Goal: Entertainment & Leisure: Consume media (video, audio)

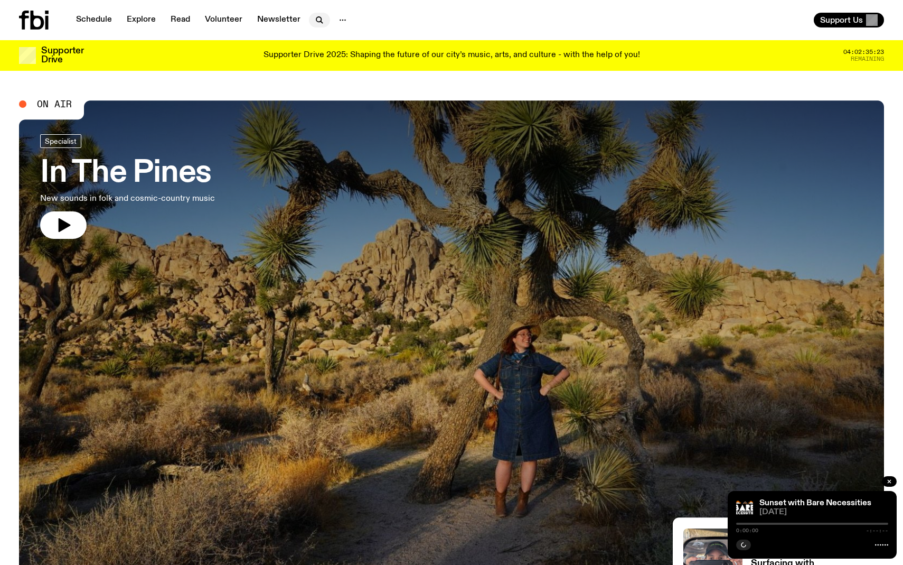
click at [320, 22] on icon "button" at bounding box center [319, 20] width 13 height 13
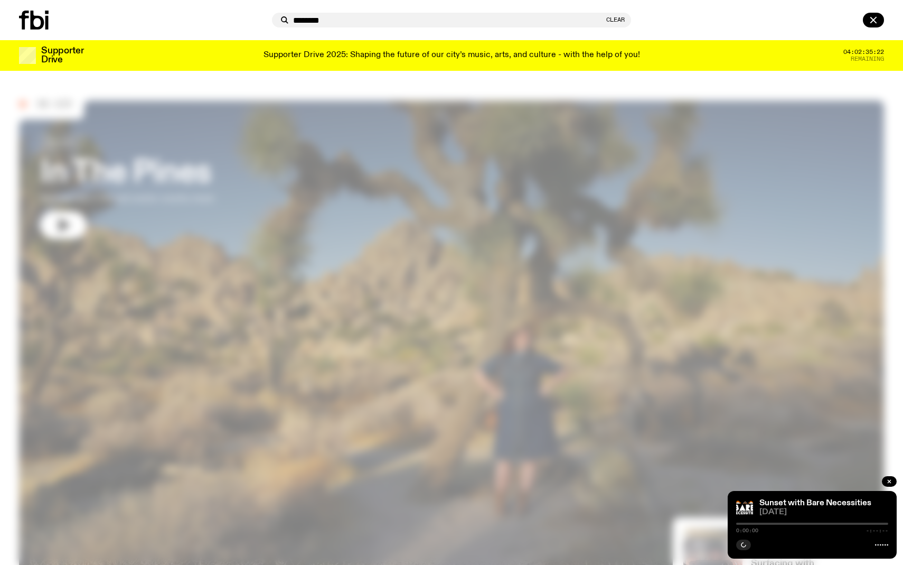
type input "********"
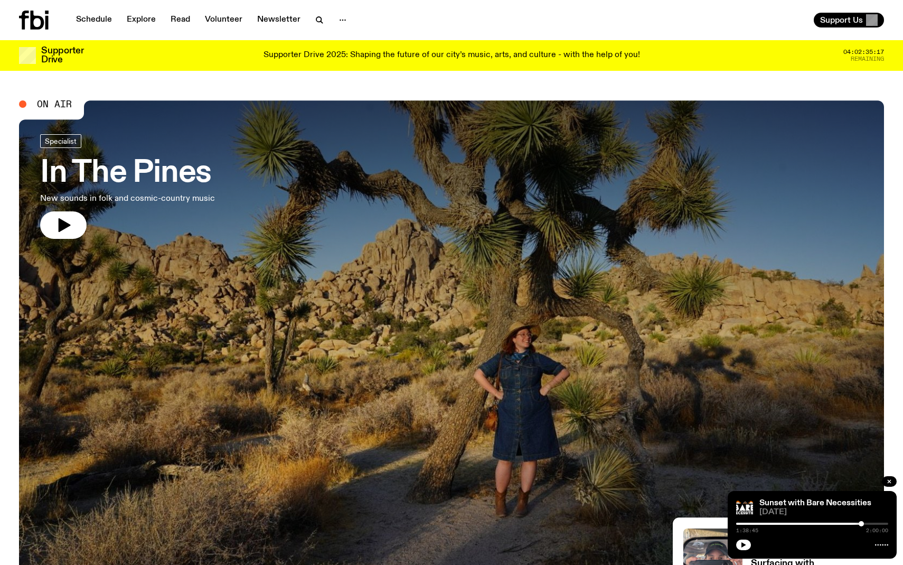
click at [751, 547] on div at bounding box center [812, 543] width 152 height 13
click at [743, 547] on icon "button" at bounding box center [743, 544] width 6 height 6
drag, startPoint x: 861, startPoint y: 522, endPoint x: 870, endPoint y: 522, distance: 9.0
click at [870, 522] on div at bounding box center [869, 523] width 5 height 5
click at [892, 481] on icon "button" at bounding box center [889, 481] width 6 height 6
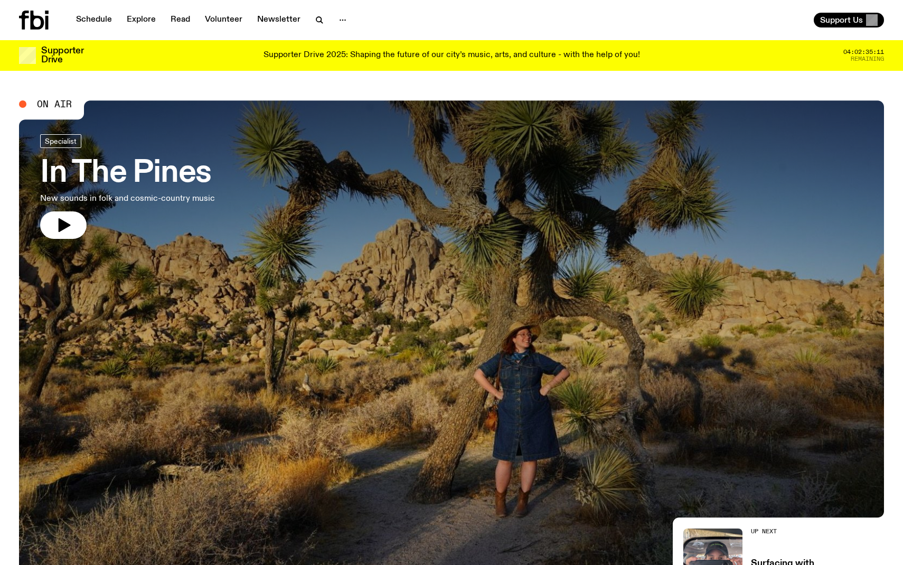
click at [305, 20] on nav "Schedule Explore Read Volunteer Newsletter" at bounding box center [212, 20] width 284 height 15
click at [320, 20] on icon "button" at bounding box center [319, 20] width 13 height 13
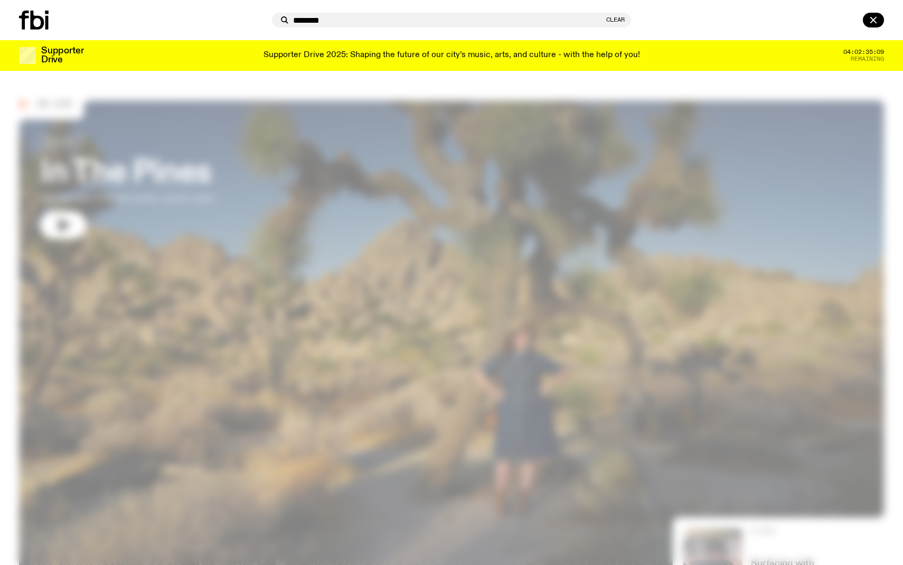
type input "********"
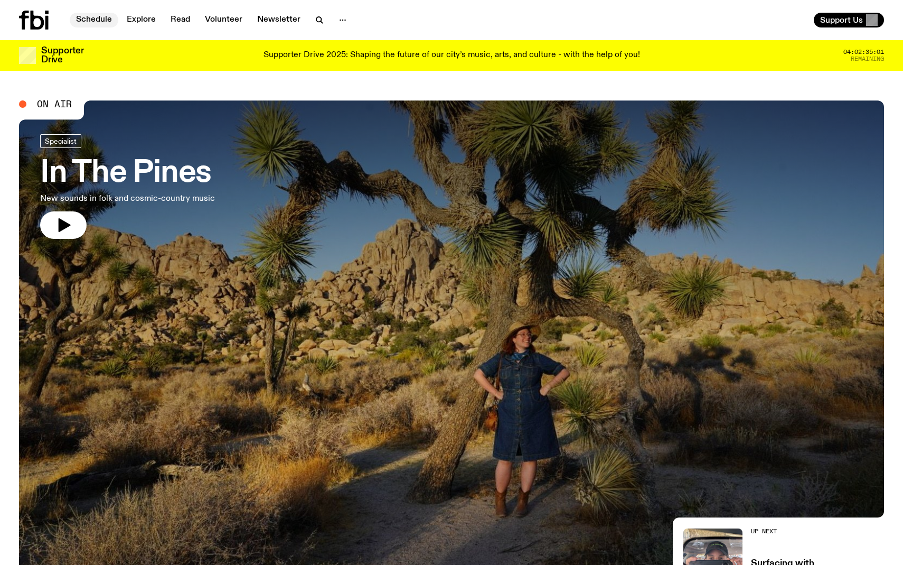
click at [88, 16] on link "Schedule" at bounding box center [94, 20] width 49 height 15
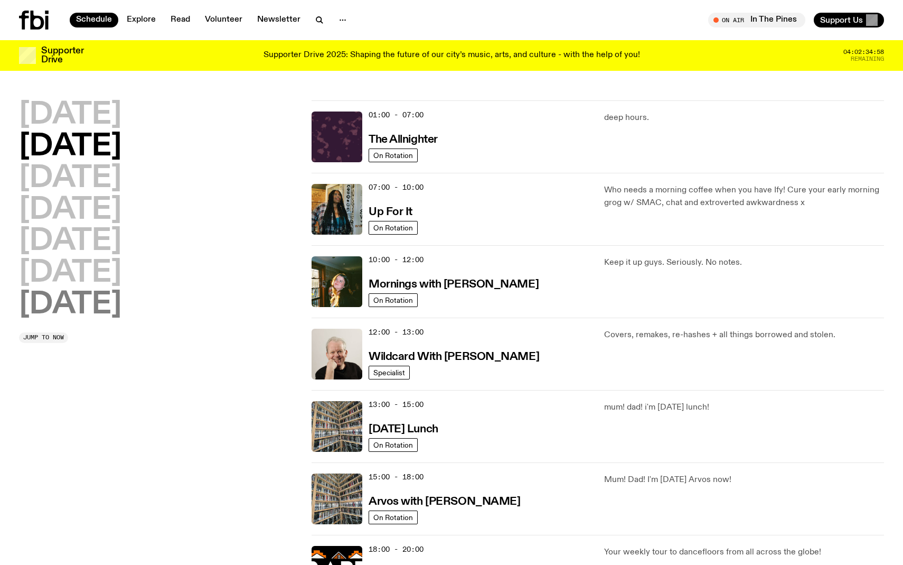
click at [115, 311] on h2 "[DATE]" at bounding box center [70, 305] width 102 height 30
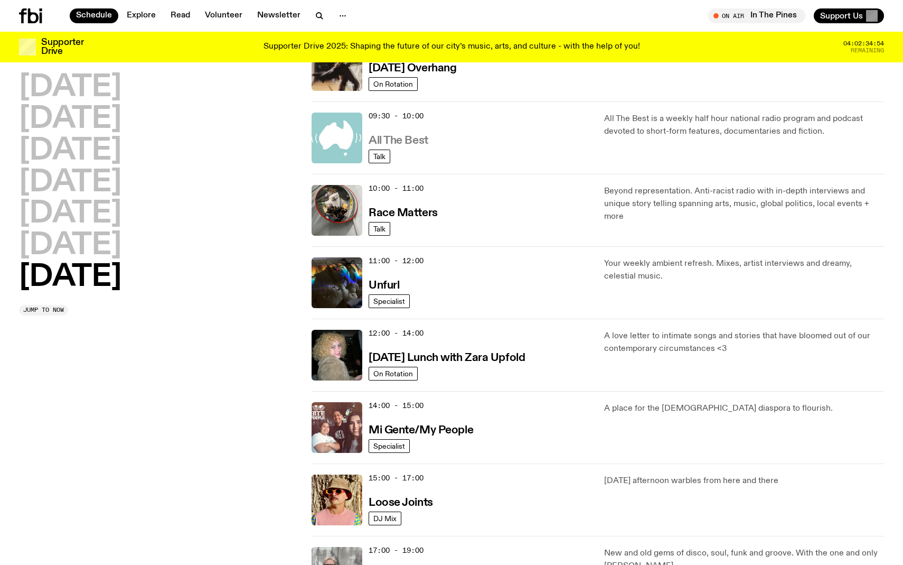
scroll to position [186, 0]
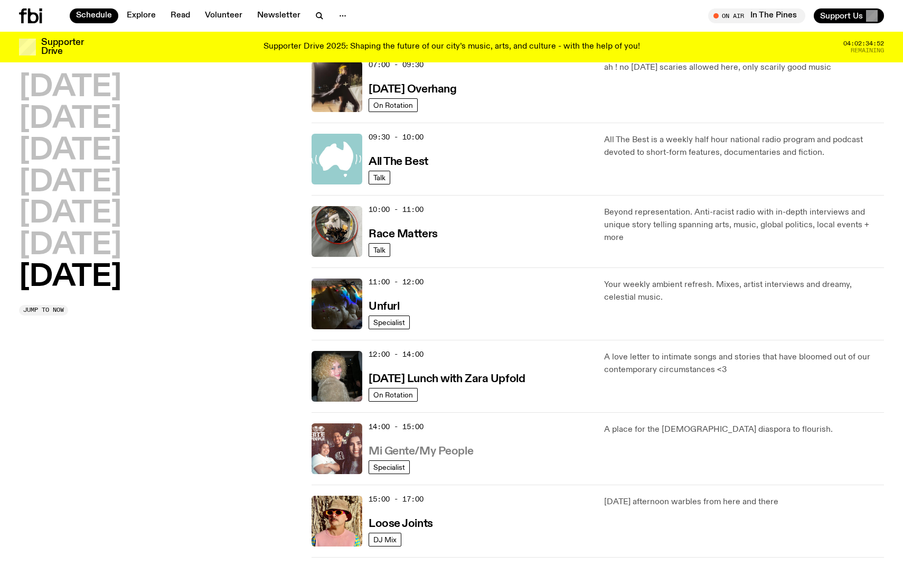
click at [416, 451] on h3 "Mi Gente/My People" at bounding box center [421, 451] width 105 height 11
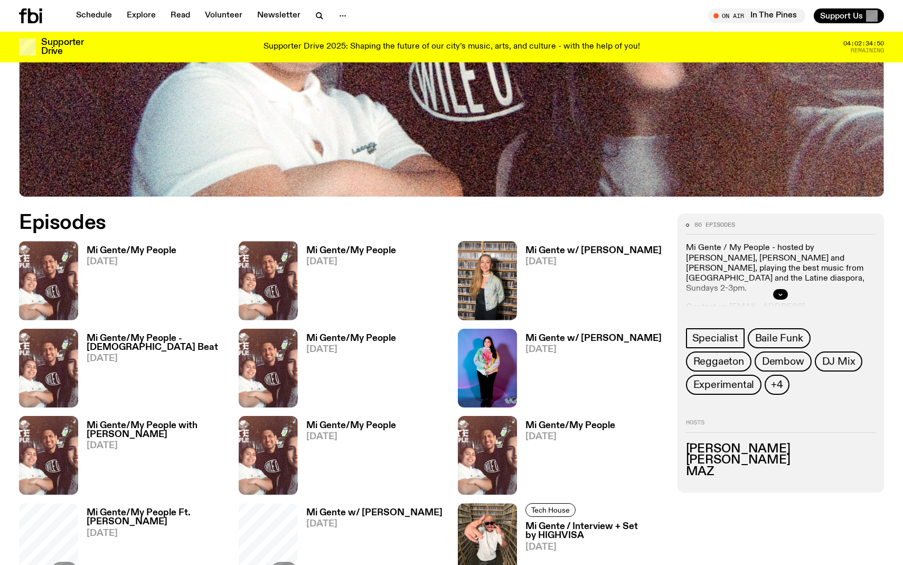
scroll to position [440, 0]
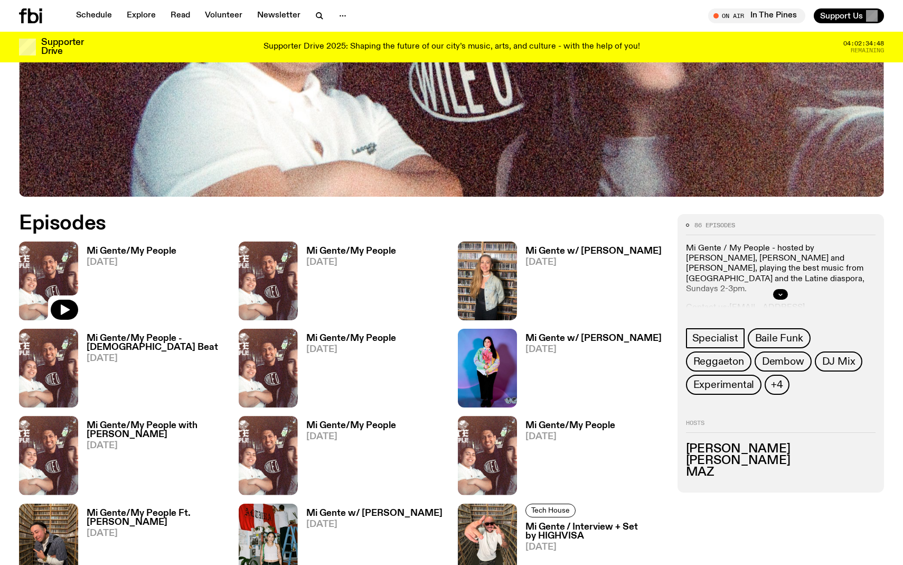
click at [45, 286] on img at bounding box center [48, 280] width 59 height 79
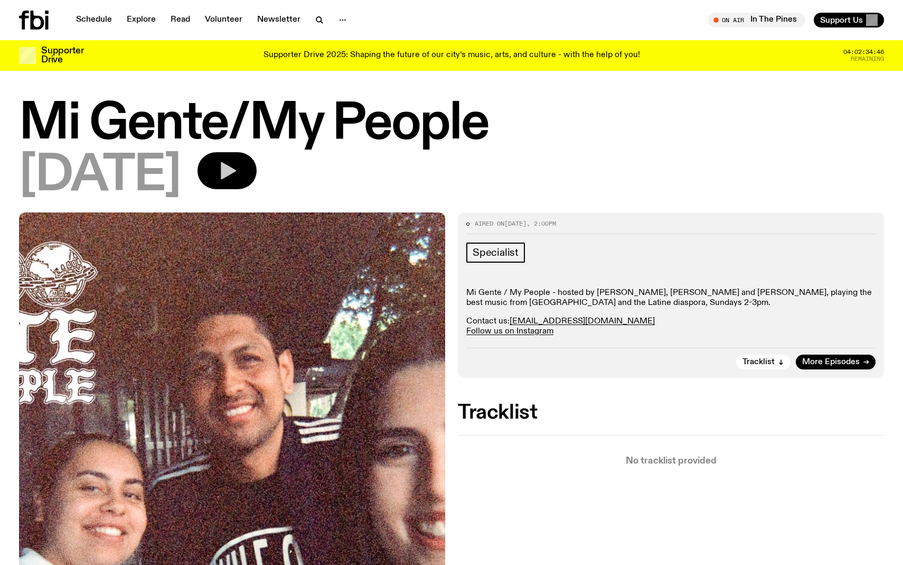
click at [238, 178] on icon "button" at bounding box center [227, 170] width 21 height 21
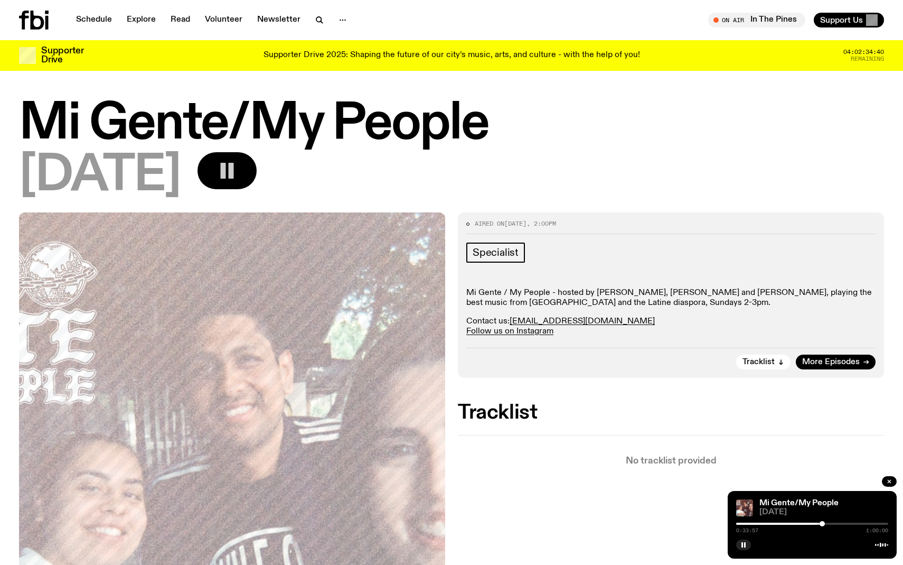
drag, startPoint x: 734, startPoint y: 522, endPoint x: 821, endPoint y: 519, distance: 87.2
click at [821, 519] on div "Mi Gente/My People [DATE] 0:33:57 1:00:00" at bounding box center [812, 525] width 169 height 68
drag, startPoint x: 820, startPoint y: 523, endPoint x: 789, endPoint y: 523, distance: 31.2
click at [818, 523] on div at bounding box center [820, 523] width 5 height 5
drag, startPoint x: 789, startPoint y: 523, endPoint x: 815, endPoint y: 522, distance: 26.5
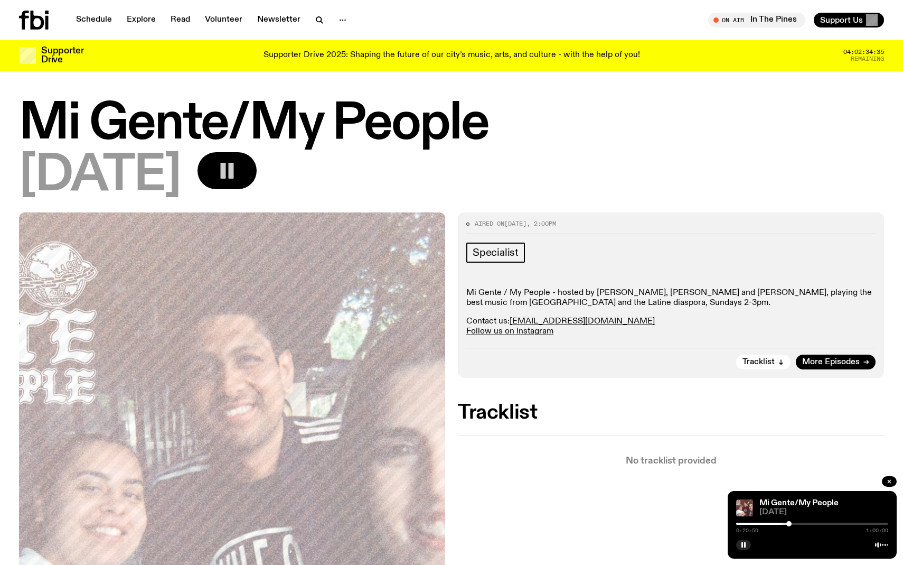
click at [792, 522] on div at bounding box center [788, 523] width 5 height 5
drag, startPoint x: 815, startPoint y: 522, endPoint x: 837, endPoint y: 521, distance: 21.7
click at [831, 521] on div at bounding box center [828, 523] width 5 height 5
drag, startPoint x: 837, startPoint y: 521, endPoint x: 843, endPoint y: 521, distance: 6.3
click at [840, 521] on div at bounding box center [836, 523] width 5 height 5
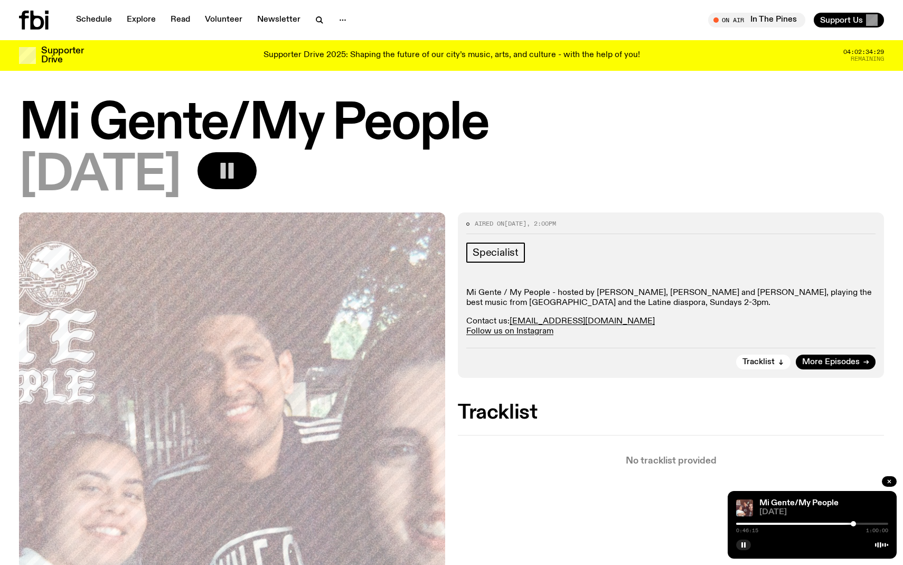
drag, startPoint x: 843, startPoint y: 521, endPoint x: 855, endPoint y: 521, distance: 11.6
click at [855, 521] on div at bounding box center [853, 523] width 5 height 5
click at [852, 521] on div at bounding box center [854, 523] width 5 height 5
click at [848, 521] on div at bounding box center [847, 523] width 5 height 5
drag, startPoint x: 847, startPoint y: 520, endPoint x: 877, endPoint y: 520, distance: 30.1
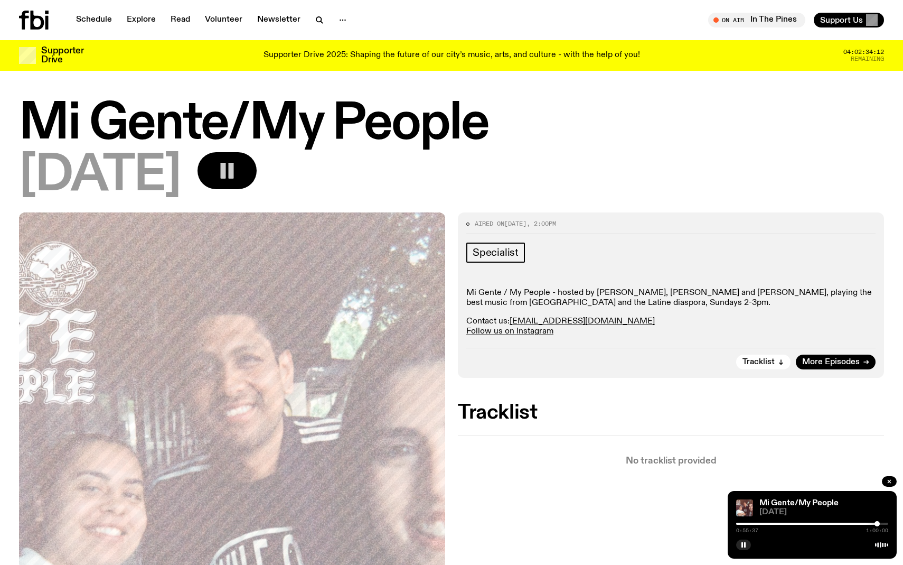
click at [877, 520] on div "0:55:37 1:00:00" at bounding box center [812, 526] width 152 height 13
drag, startPoint x: 878, startPoint y: 524, endPoint x: 870, endPoint y: 524, distance: 7.4
click at [873, 524] on div at bounding box center [875, 523] width 5 height 5
click at [865, 524] on div at bounding box center [867, 523] width 5 height 5
click at [864, 524] on div at bounding box center [863, 523] width 5 height 5
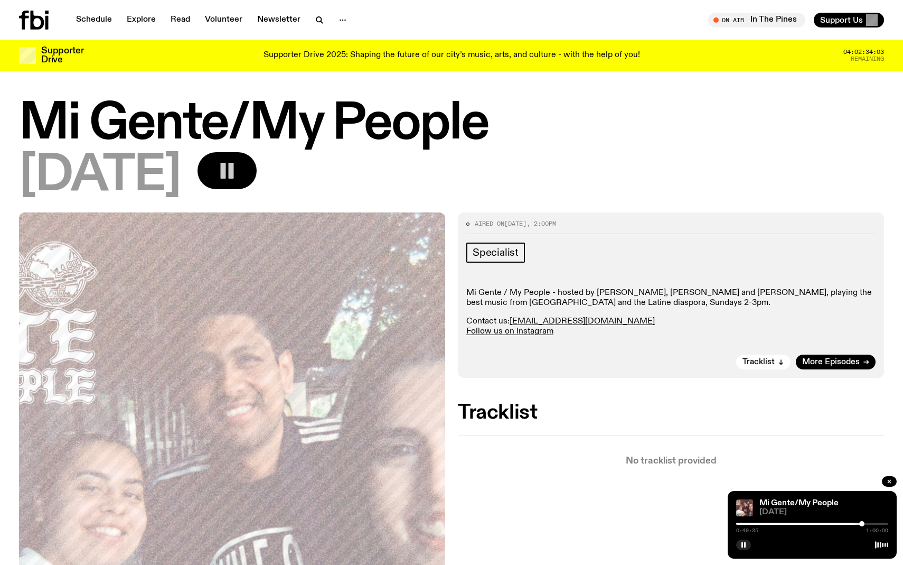
click at [861, 524] on div at bounding box center [861, 523] width 5 height 5
click at [864, 524] on div at bounding box center [863, 523] width 5 height 5
click at [863, 524] on div at bounding box center [862, 523] width 5 height 5
drag, startPoint x: 863, startPoint y: 524, endPoint x: 871, endPoint y: 524, distance: 7.9
click at [871, 524] on div at bounding box center [869, 523] width 5 height 5
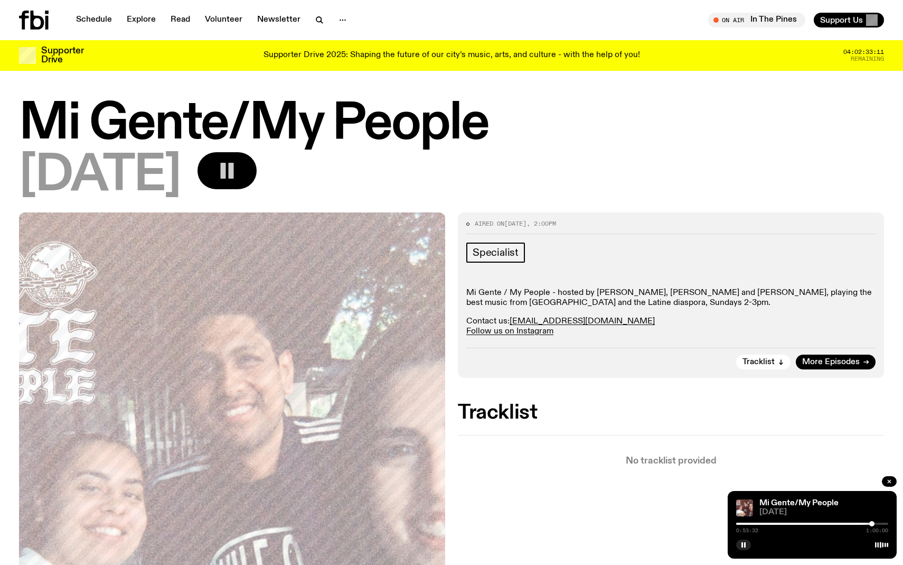
click at [874, 524] on div at bounding box center [871, 523] width 5 height 5
click at [876, 524] on div at bounding box center [876, 523] width 5 height 5
click at [875, 524] on div at bounding box center [875, 523] width 5 height 5
click at [877, 524] on div at bounding box center [876, 523] width 5 height 5
click at [876, 524] on div at bounding box center [875, 523] width 5 height 5
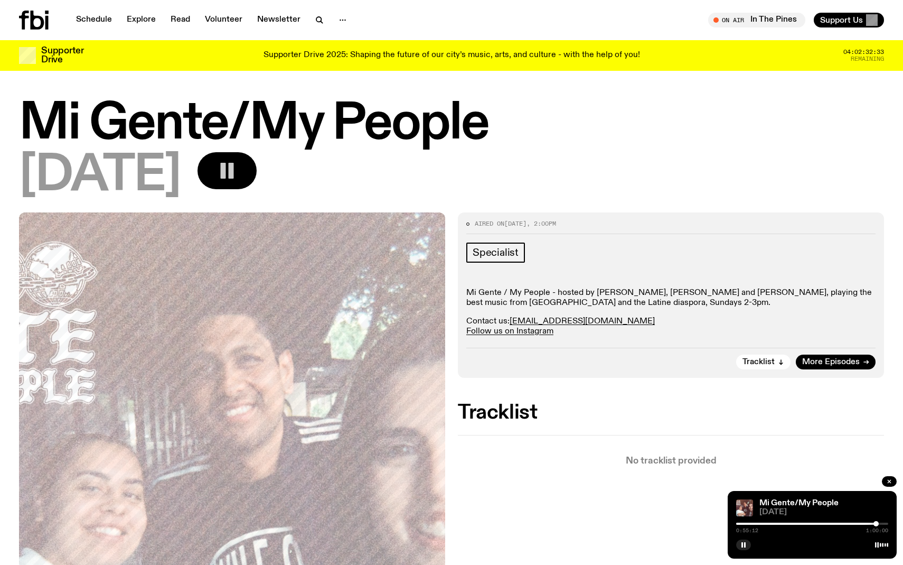
click at [876, 524] on div at bounding box center [876, 523] width 5 height 5
click at [879, 525] on div at bounding box center [876, 523] width 5 height 5
click at [883, 526] on div "0:57:42 1:00:00" at bounding box center [812, 526] width 152 height 13
click at [884, 524] on div at bounding box center [883, 523] width 5 height 5
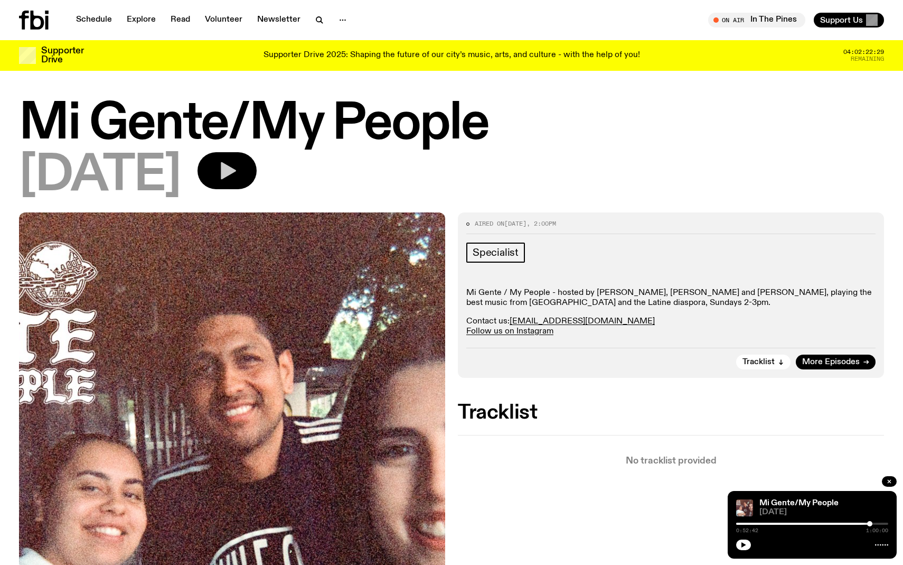
drag, startPoint x: 888, startPoint y: 524, endPoint x: 870, endPoint y: 527, distance: 18.2
click at [870, 527] on div "0:52:42 1:00:00" at bounding box center [812, 526] width 152 height 13
click at [748, 550] on div "Mi Gente/My People [DATE] 0:52:42 1:00:00" at bounding box center [812, 525] width 169 height 68
click at [745, 543] on icon "button" at bounding box center [744, 544] width 5 height 5
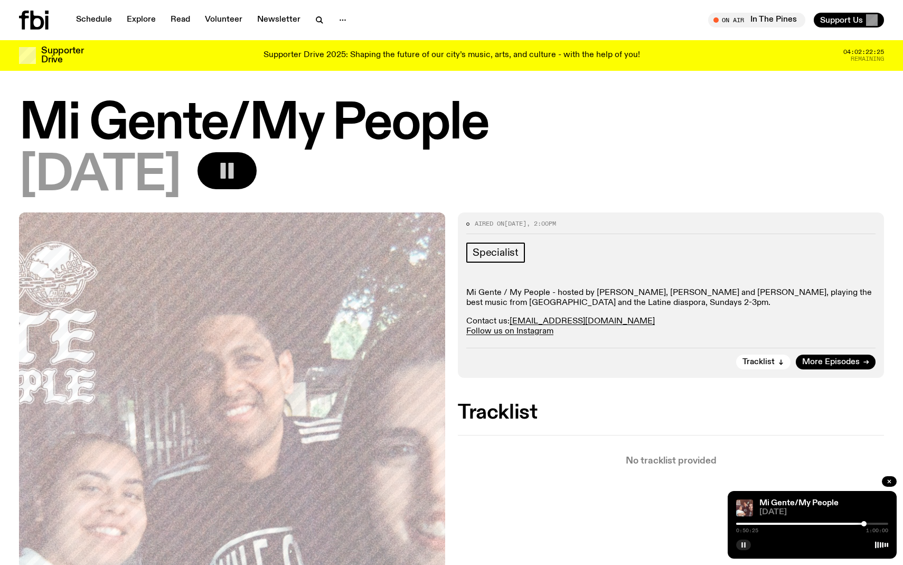
drag, startPoint x: 870, startPoint y: 524, endPoint x: 863, endPoint y: 524, distance: 7.4
click at [863, 524] on div at bounding box center [863, 523] width 5 height 5
drag, startPoint x: 861, startPoint y: 522, endPoint x: 855, endPoint y: 522, distance: 6.3
click at [855, 522] on div at bounding box center [854, 523] width 5 height 5
click at [852, 522] on div at bounding box center [854, 523] width 5 height 5
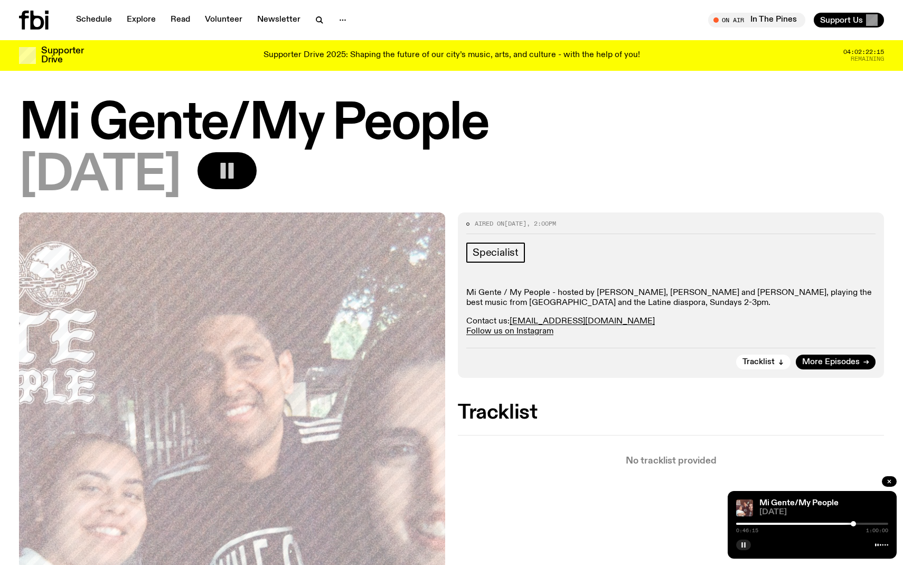
click at [854, 523] on div at bounding box center [853, 523] width 5 height 5
click at [850, 523] on div at bounding box center [850, 523] width 5 height 5
click at [870, 525] on div at bounding box center [867, 523] width 5 height 5
click at [874, 525] on div at bounding box center [871, 523] width 5 height 5
click at [875, 525] on div at bounding box center [873, 523] width 5 height 5
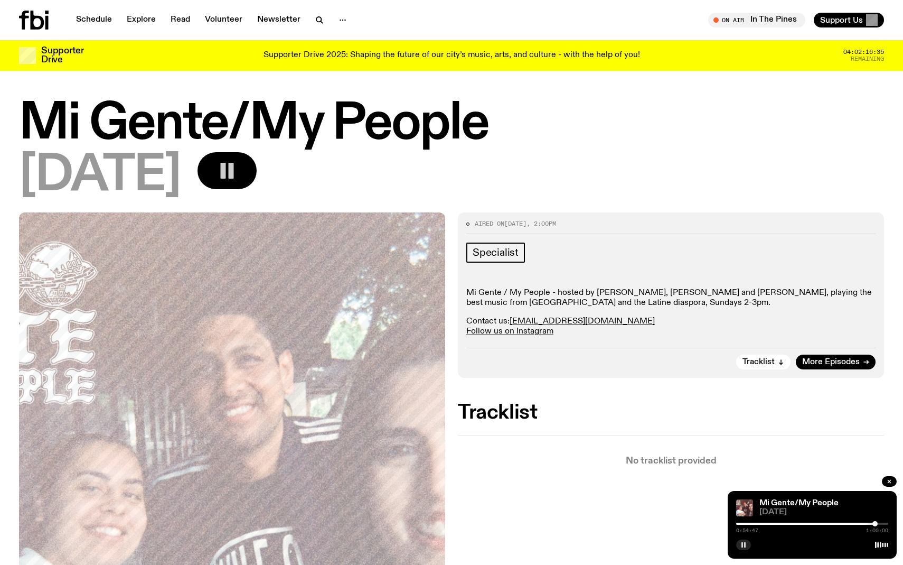
click at [878, 525] on div at bounding box center [875, 523] width 5 height 5
click at [875, 525] on div at bounding box center [875, 523] width 5 height 5
click at [878, 522] on div at bounding box center [875, 523] width 5 height 5
click at [883, 522] on div at bounding box center [880, 523] width 5 height 5
